Goal: Task Accomplishment & Management: Use online tool/utility

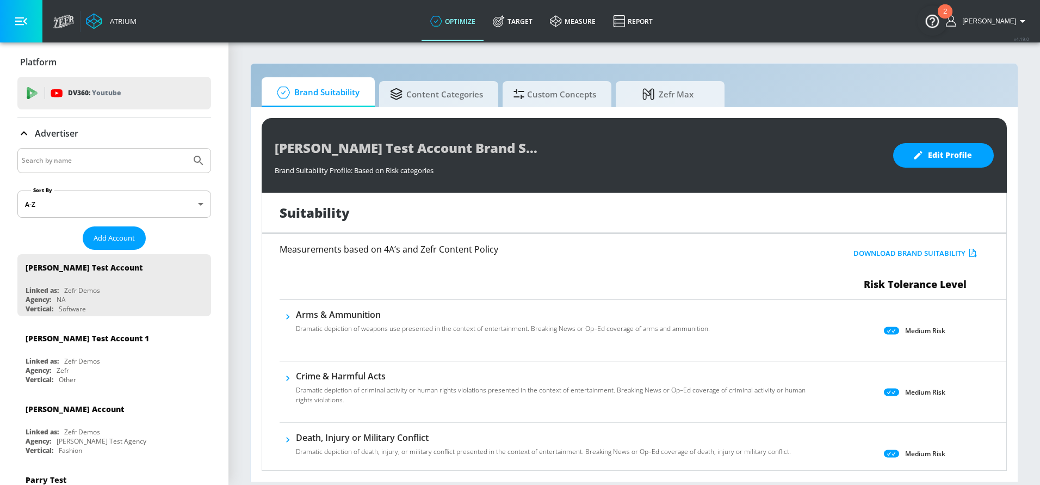
click at [67, 157] on input "Search by name" at bounding box center [104, 160] width 165 height 14
type input "hasbro"
click at [187, 149] on button "Submit Search" at bounding box center [199, 161] width 24 height 24
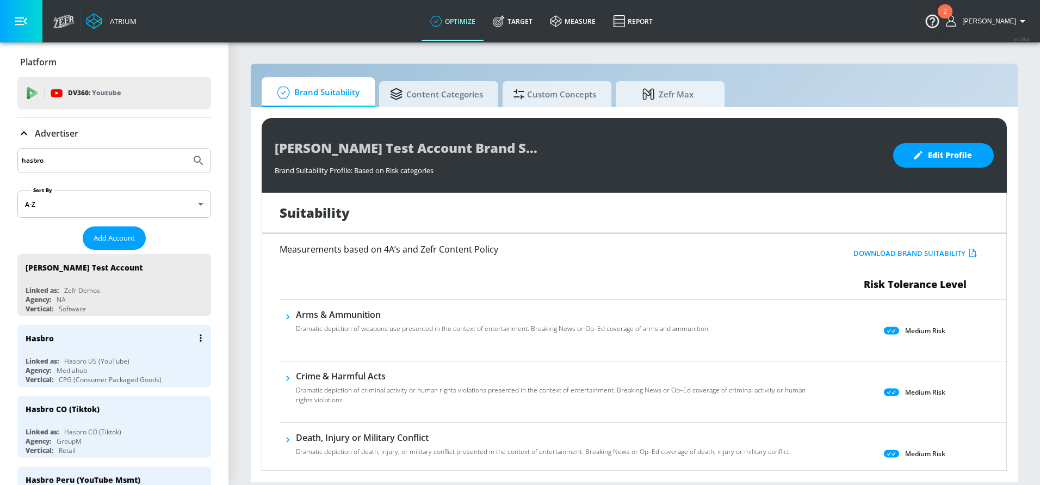
click at [62, 345] on div "Hasbro" at bounding box center [117, 338] width 183 height 26
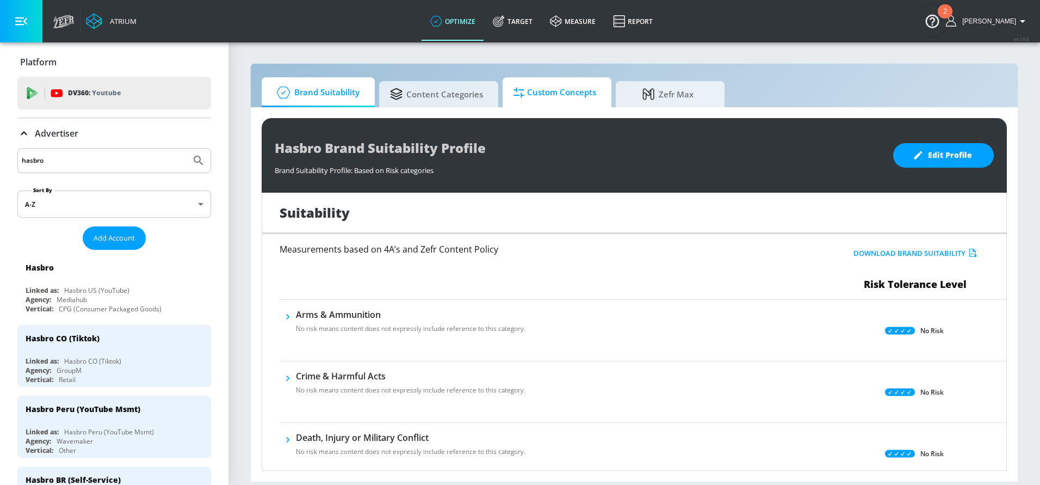
click at [571, 98] on span "Custom Concepts" at bounding box center [555, 92] width 83 height 26
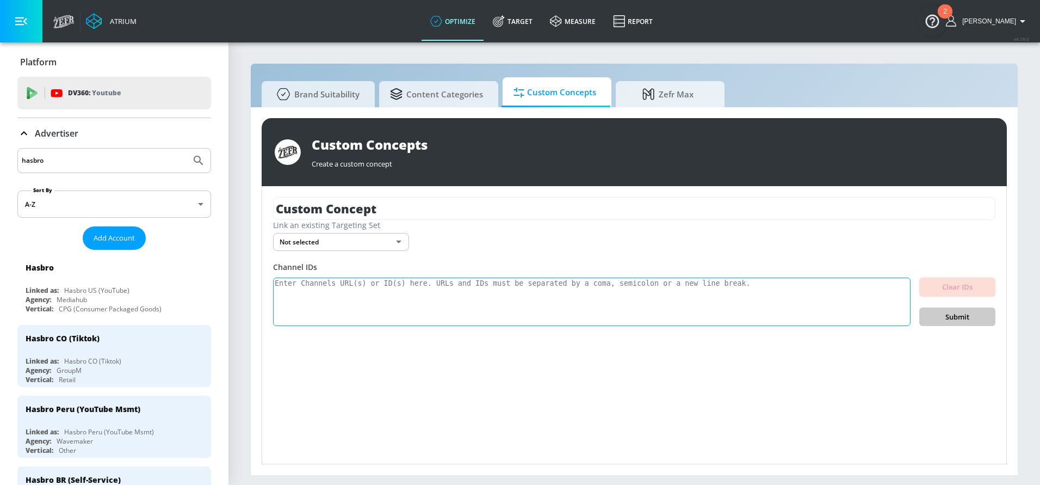
click at [406, 304] on textarea at bounding box center [592, 301] width 638 height 49
click at [618, 298] on textarea at bounding box center [592, 301] width 638 height 49
paste textarea "[URL][DOMAIN_NAME]"
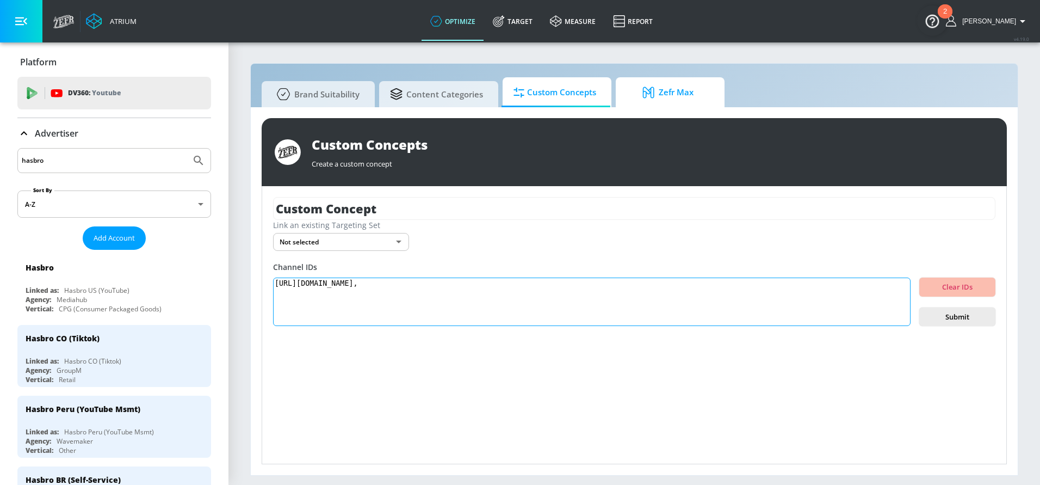
paste textarea "[URL][DOMAIN_NAME]"
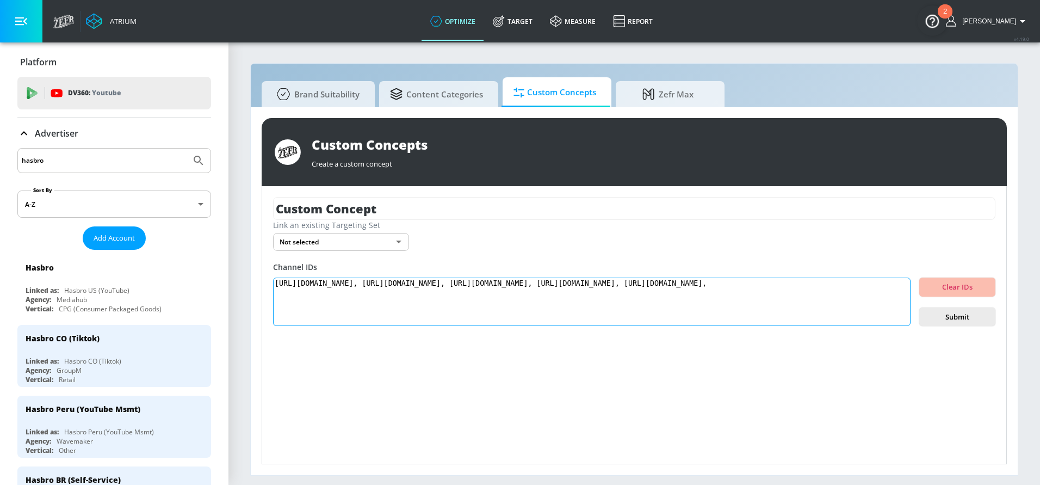
paste textarea "[URL][DOMAIN_NAME]"
click at [635, 301] on textarea "[URL][DOMAIN_NAME], [URL][DOMAIN_NAME], [URL][DOMAIN_NAME], [URL][DOMAIN_NAME],…" at bounding box center [592, 301] width 638 height 49
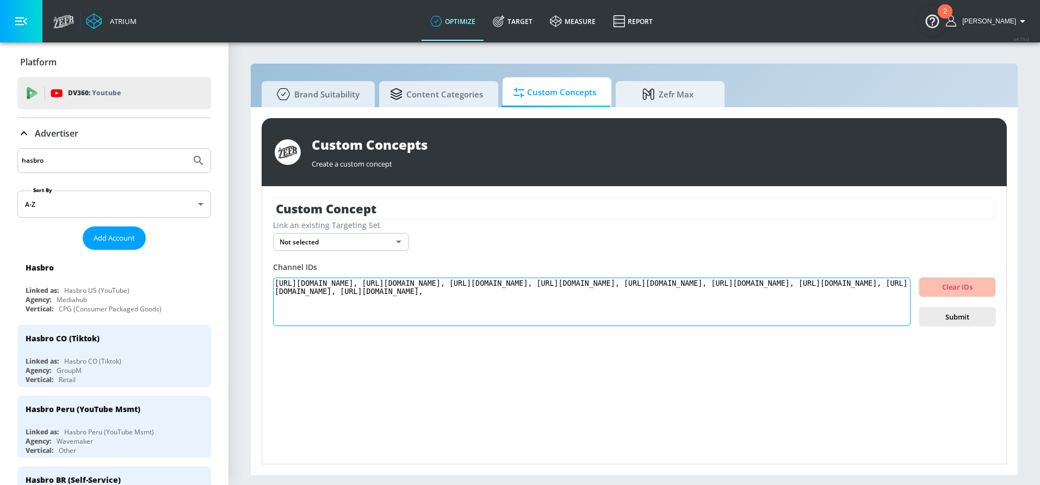
click at [779, 300] on textarea "[URL][DOMAIN_NAME], [URL][DOMAIN_NAME], [URL][DOMAIN_NAME], [URL][DOMAIN_NAME],…" at bounding box center [592, 301] width 638 height 49
paste textarea "[URL][DOMAIN_NAME]"
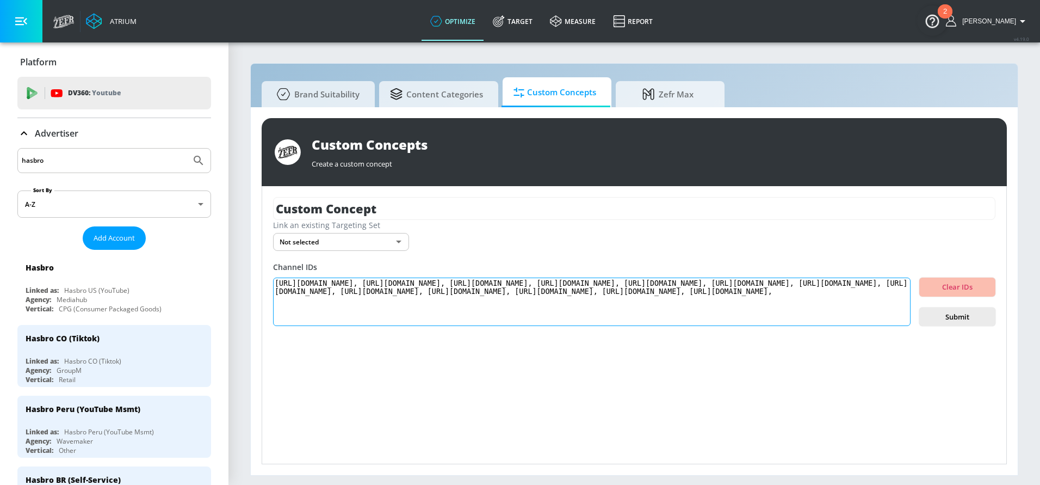
paste textarea "[URL][DOMAIN_NAME]"
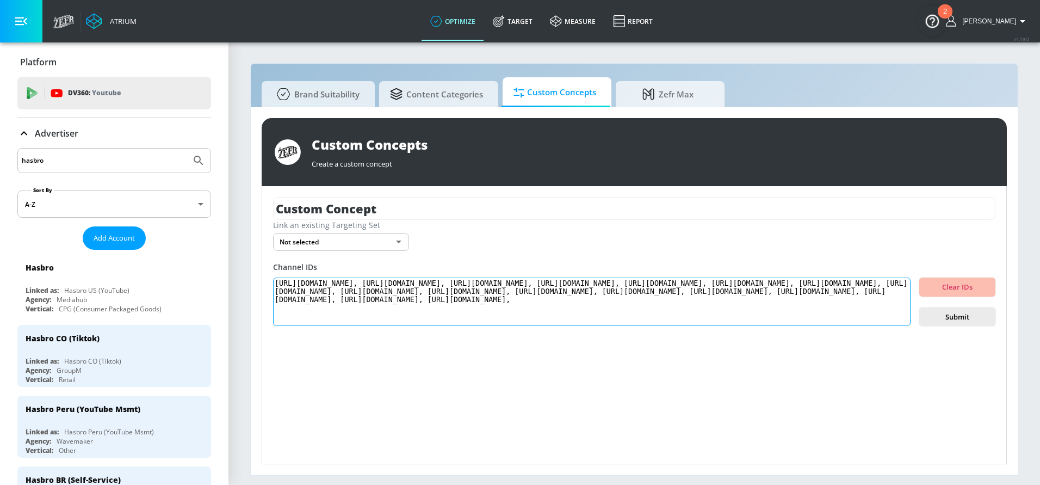
paste textarea "[URL][DOMAIN_NAME]"
type textarea "[URL][DOMAIN_NAME], [URL][DOMAIN_NAME], [URL][DOMAIN_NAME], [URL][DOMAIN_NAME],…"
click at [779, 318] on span "Submit" at bounding box center [957, 317] width 59 height 13
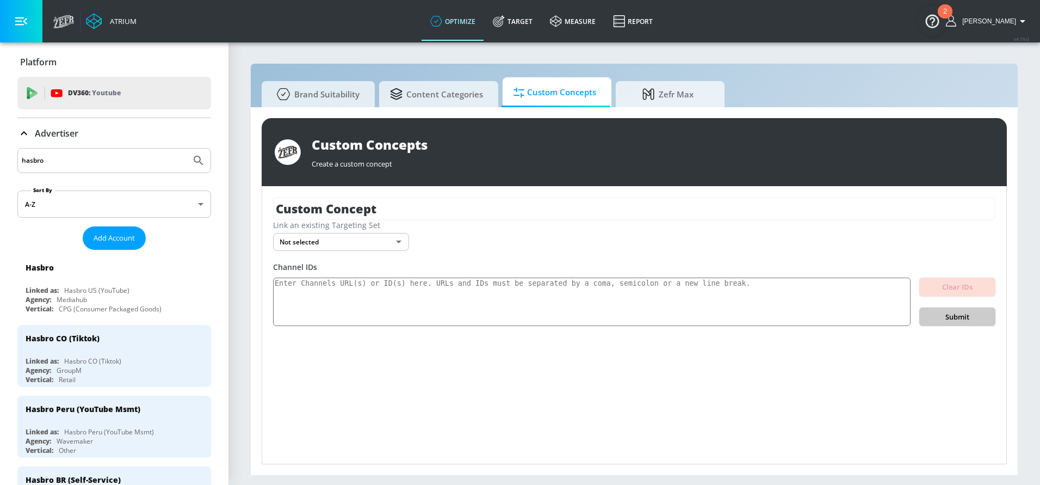
scroll to position [0, 0]
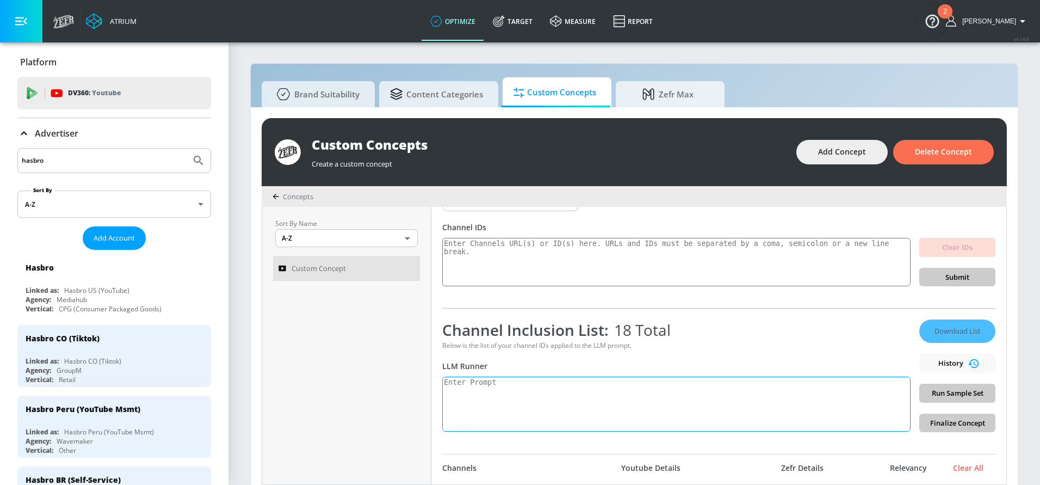
scroll to position [59, 0]
click at [667, 363] on textarea at bounding box center [676, 405] width 468 height 55
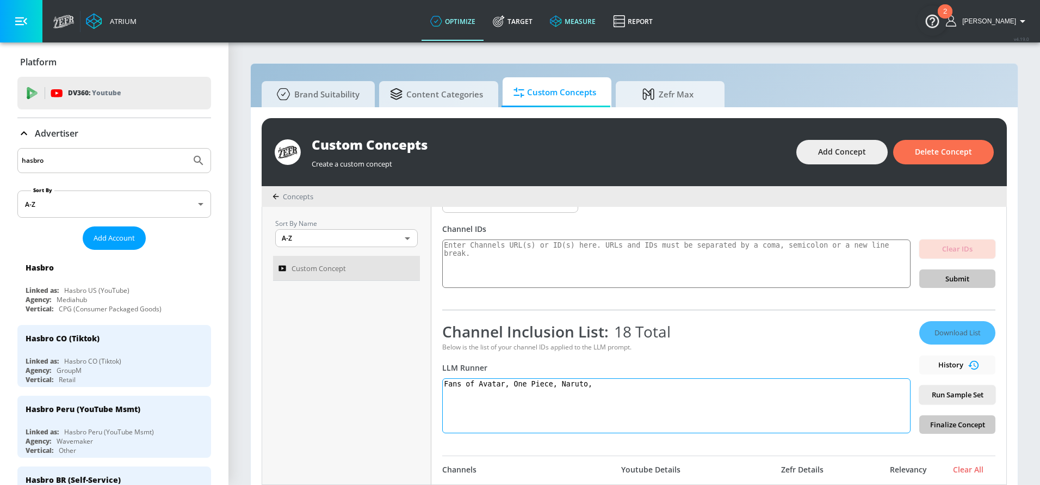
paste textarea "[URL][DOMAIN_NAME]"
paste textarea "Studio Ghiibli"
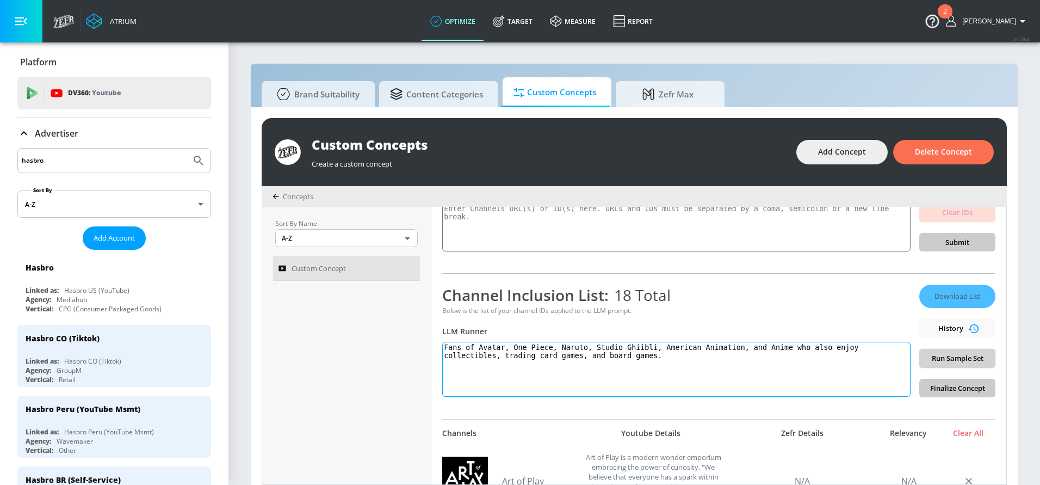
scroll to position [110, 0]
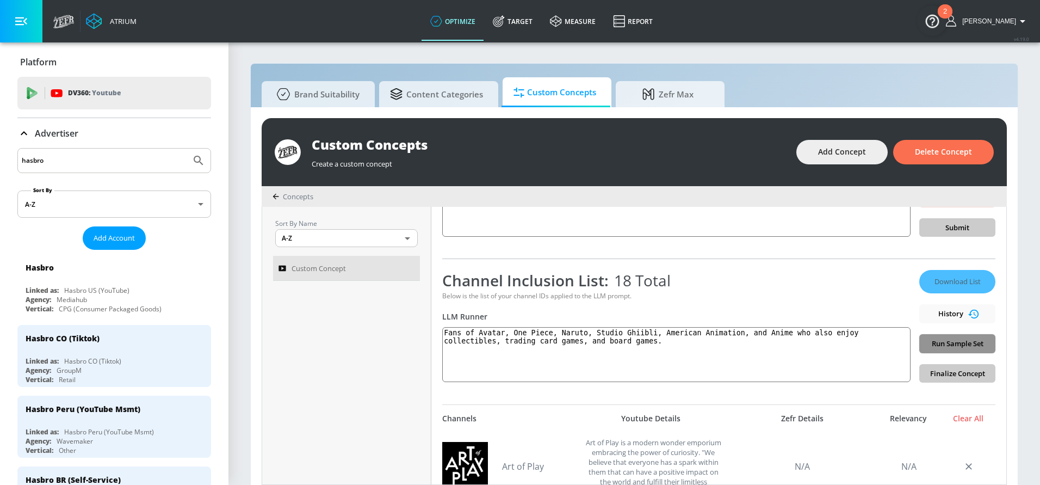
click at [779, 343] on span "Run Sample Set" at bounding box center [957, 343] width 59 height 13
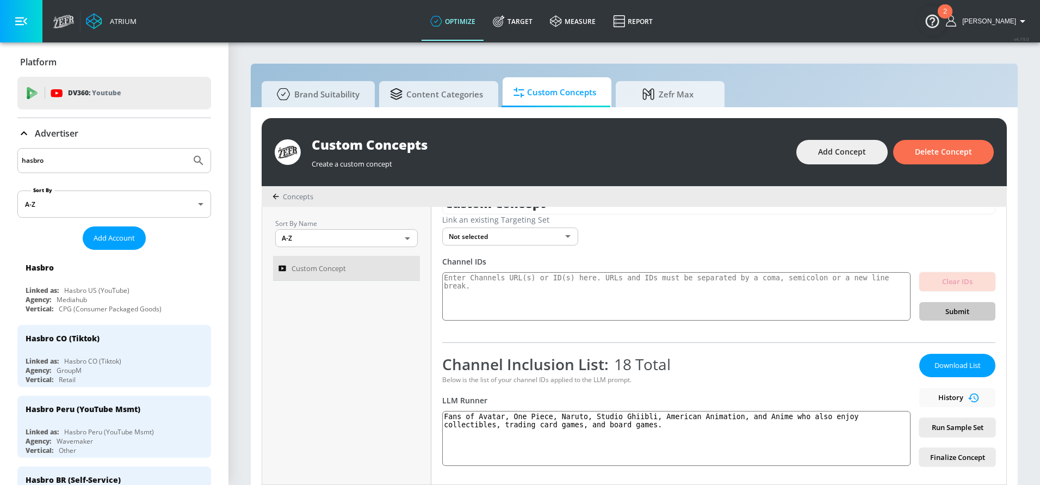
scroll to position [26, 0]
click at [672, 363] on textarea "Fans of Avatar, One Piece, Naruto, Studio Ghiibli, American Animation, and Anim…" at bounding box center [676, 438] width 468 height 55
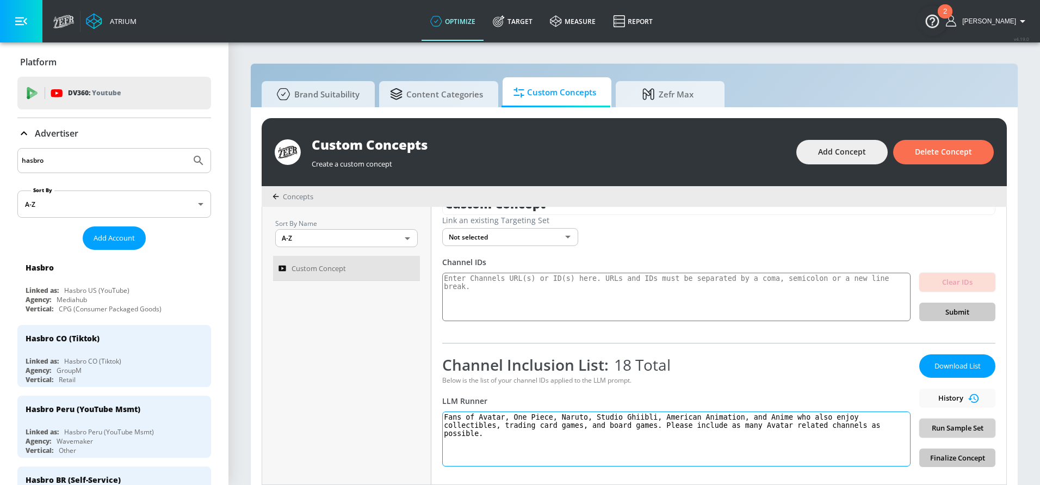
type textarea "Fans of Avatar, One Piece, Naruto, Studio Ghiibli, American Animation, and Anim…"
click at [779, 363] on span "Run Sample Set" at bounding box center [957, 428] width 59 height 13
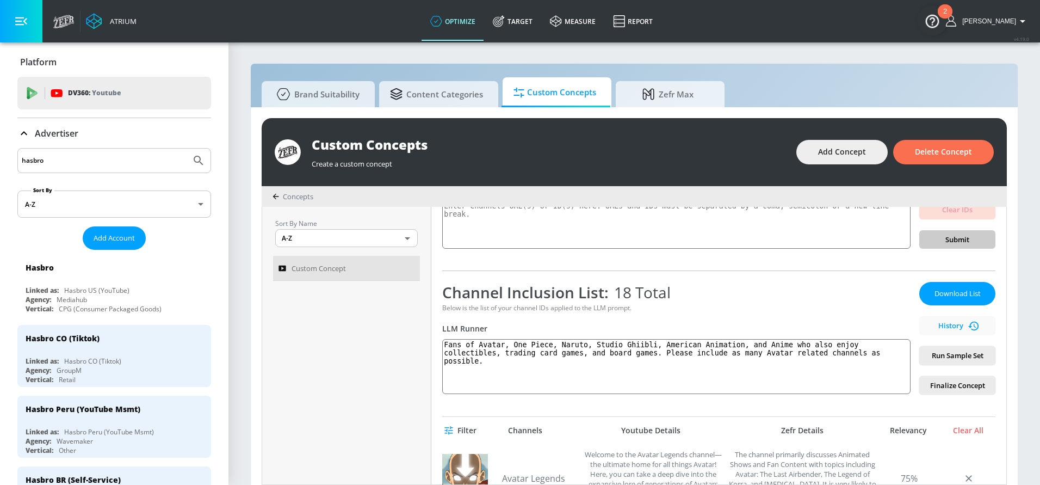
scroll to position [113, 0]
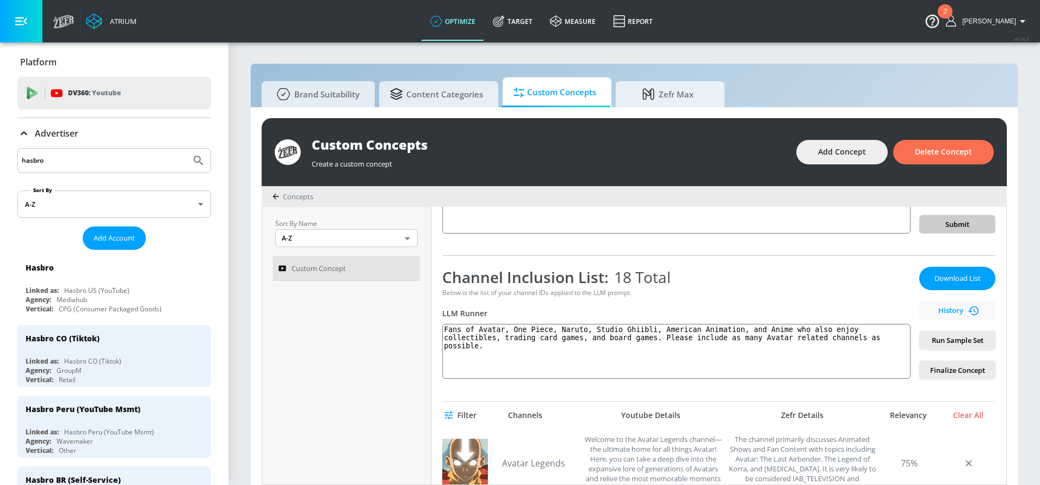
click at [412, 146] on div "Custom Concepts" at bounding box center [549, 144] width 474 height 18
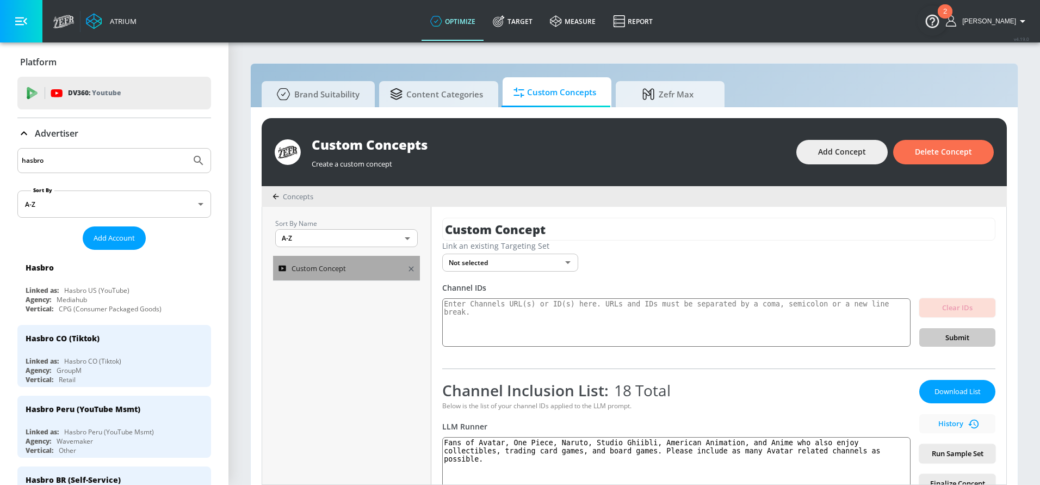
click at [363, 263] on div "Custom Concept" at bounding box center [339, 268] width 121 height 13
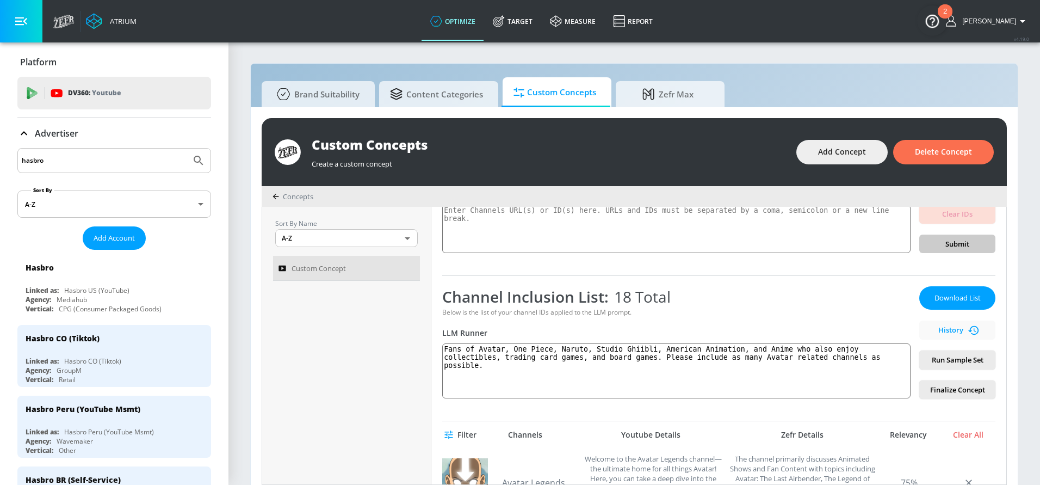
scroll to position [156, 0]
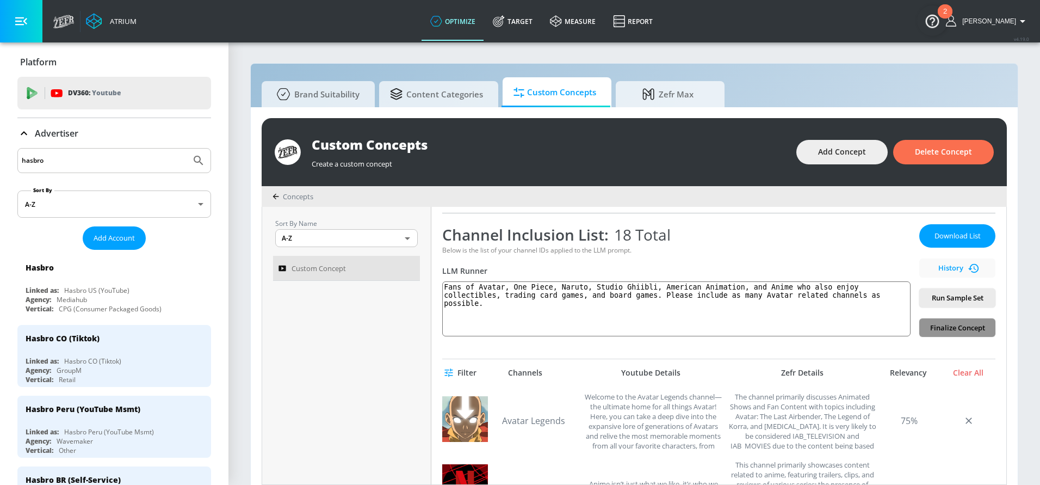
click at [779, 327] on span "Finalize Concept" at bounding box center [957, 327] width 59 height 13
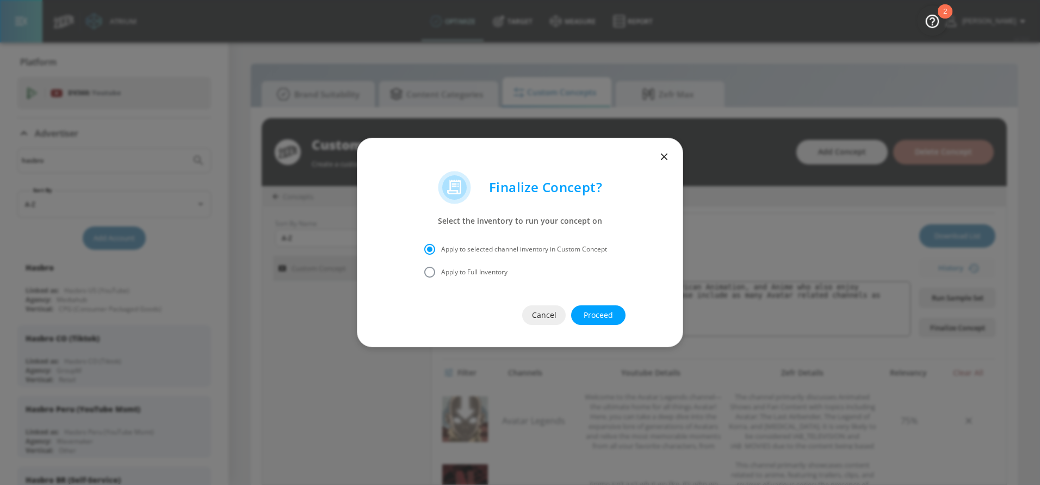
click at [492, 271] on span "Apply to Full Inventory" at bounding box center [474, 272] width 66 height 10
click at [441, 271] on input "Apply to Full Inventory" at bounding box center [429, 272] width 23 height 23
radio input "true"
click at [596, 312] on span "Proceed" at bounding box center [598, 315] width 11 height 14
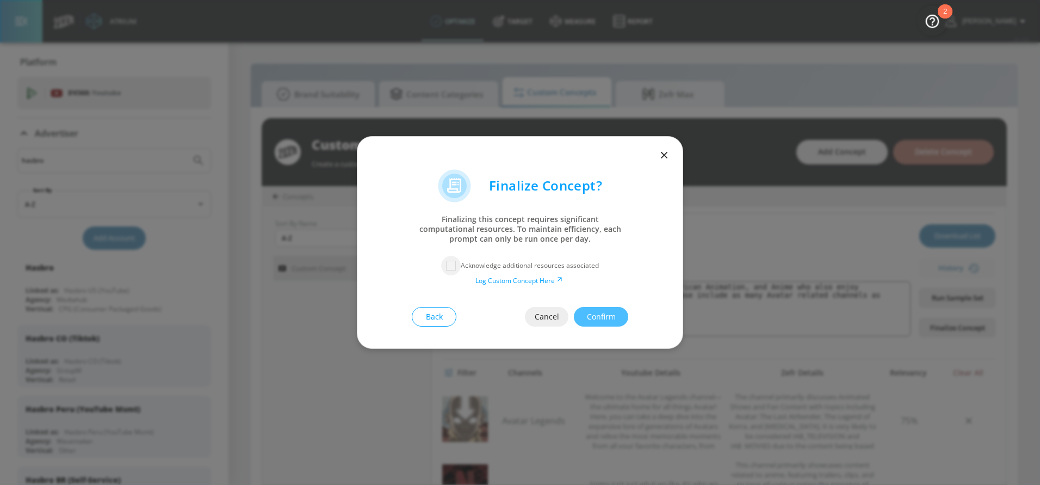
click at [450, 266] on input "checkbox" at bounding box center [451, 266] width 20 height 20
checkbox input "true"
click at [664, 153] on icon "button" at bounding box center [664, 155] width 12 height 12
